Goal: Navigation & Orientation: Find specific page/section

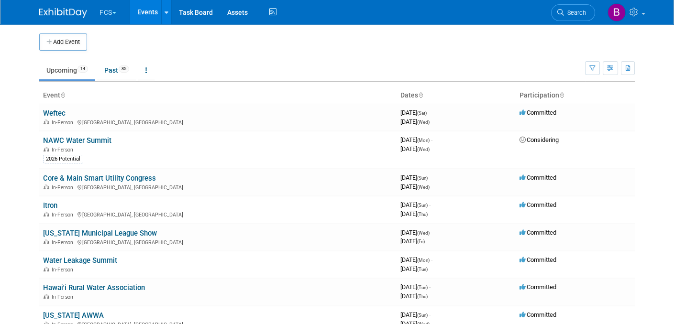
click at [107, 9] on button "FCS" at bounding box center [114, 10] width 30 height 21
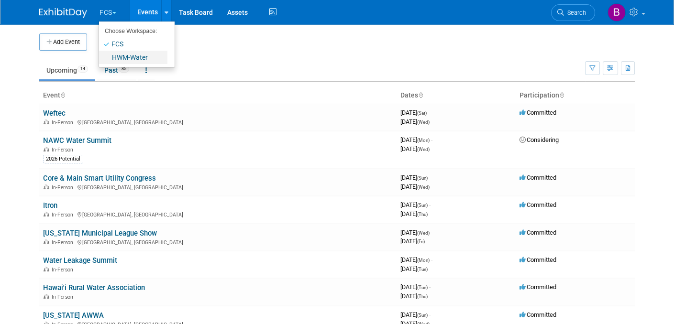
click at [121, 60] on link "HWM-Water" at bounding box center [133, 57] width 68 height 13
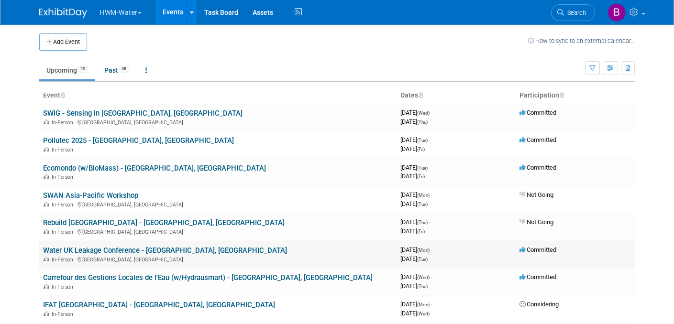
click at [121, 247] on link "Water UK Leakage Conference - [GEOGRAPHIC_DATA], [GEOGRAPHIC_DATA]" at bounding box center [165, 250] width 244 height 9
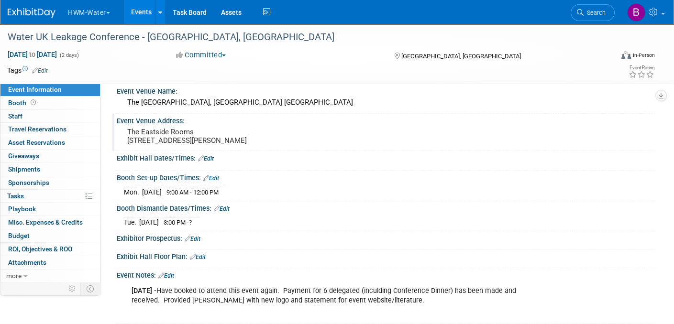
scroll to position [48, 0]
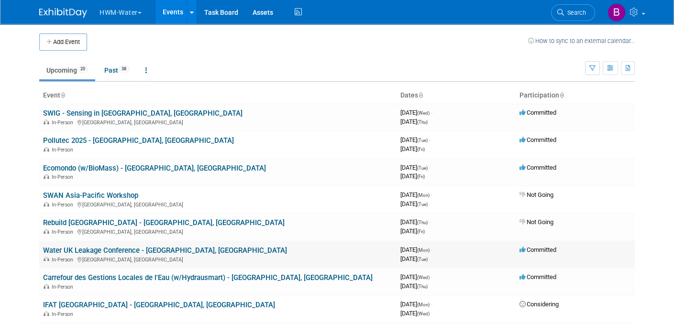
click at [124, 247] on link "Water UK Leakage Conference - [GEOGRAPHIC_DATA], [GEOGRAPHIC_DATA]" at bounding box center [165, 250] width 244 height 9
click at [108, 167] on link "Ecomondo (w/BioMass) - [GEOGRAPHIC_DATA], [GEOGRAPHIC_DATA]" at bounding box center [154, 168] width 223 height 9
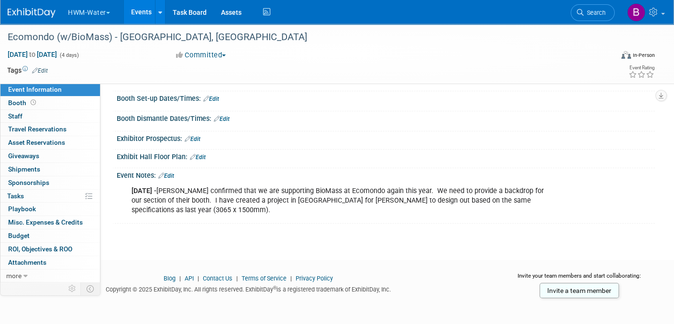
scroll to position [118, 0]
